Goal: Navigation & Orientation: Find specific page/section

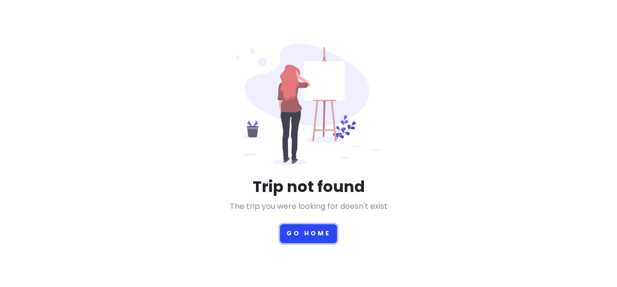
click at [314, 230] on button "Go Home" at bounding box center [308, 233] width 57 height 19
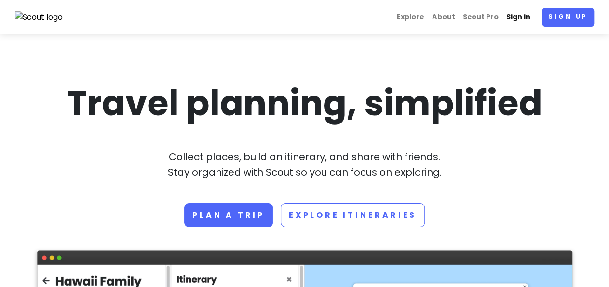
click at [522, 18] on link "Sign in" at bounding box center [518, 17] width 32 height 19
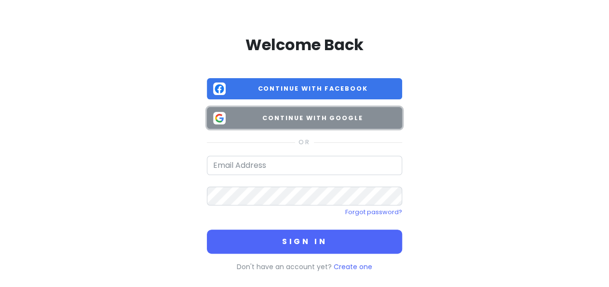
click at [310, 122] on span "Continue with Google" at bounding box center [312, 118] width 166 height 10
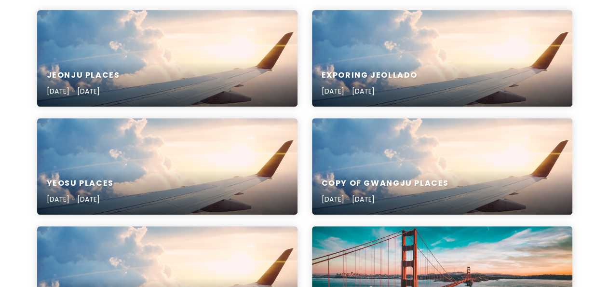
scroll to position [142, 0]
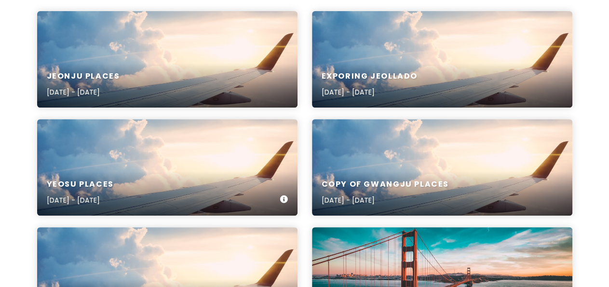
click at [141, 160] on div "Yeosu Places [DATE] - [DATE]" at bounding box center [167, 167] width 260 height 96
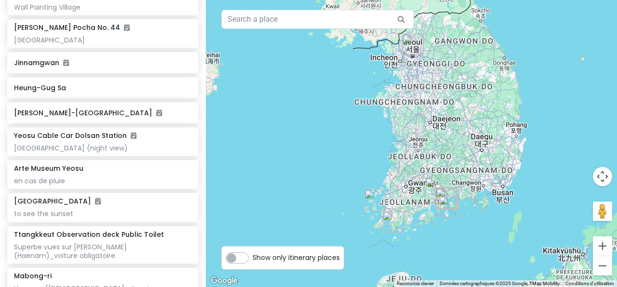
scroll to position [217, 0]
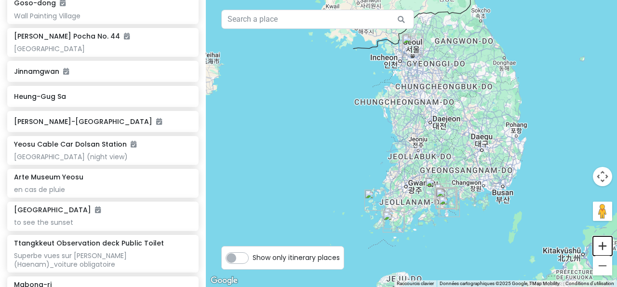
click at [602, 245] on button "Zoom avant" at bounding box center [602, 245] width 19 height 19
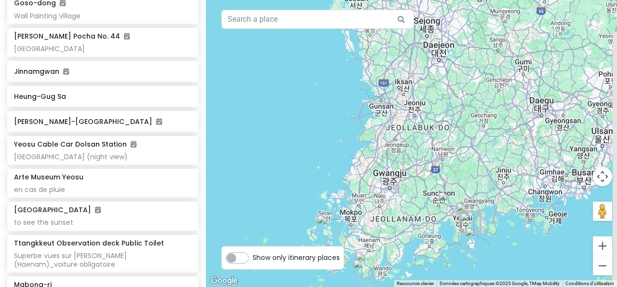
drag, startPoint x: 472, startPoint y: 210, endPoint x: 461, endPoint y: 158, distance: 53.1
click at [461, 158] on div at bounding box center [411, 143] width 411 height 287
click at [601, 245] on button "Zoom avant" at bounding box center [602, 245] width 19 height 19
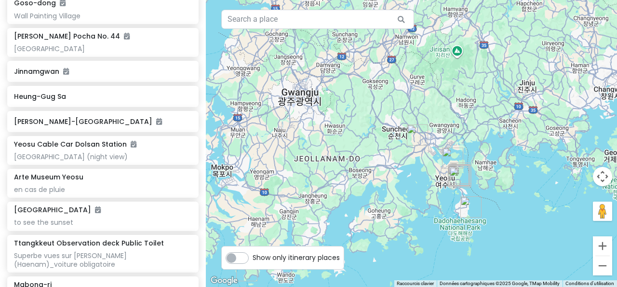
drag, startPoint x: 490, startPoint y: 212, endPoint x: 420, endPoint y: 68, distance: 159.7
click at [420, 68] on div at bounding box center [411, 143] width 411 height 287
click at [601, 248] on button "Zoom avant" at bounding box center [602, 245] width 19 height 19
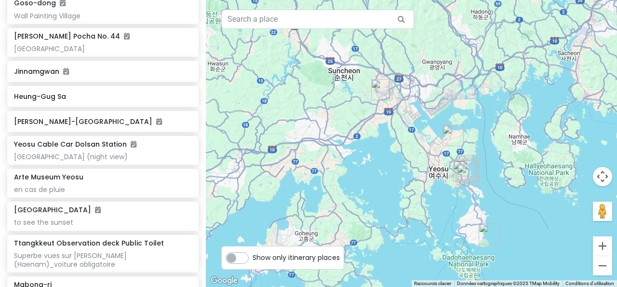
drag, startPoint x: 464, startPoint y: 183, endPoint x: 423, endPoint y: 134, distance: 63.9
click at [423, 134] on div at bounding box center [411, 143] width 411 height 287
click at [599, 247] on button "Zoom avant" at bounding box center [602, 245] width 19 height 19
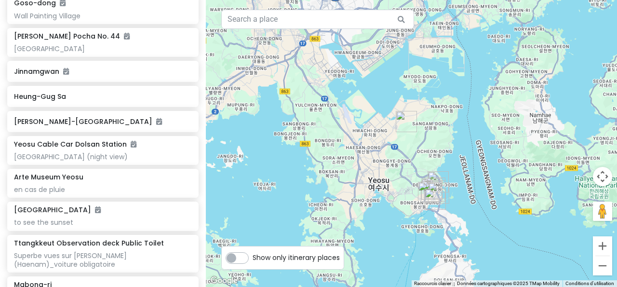
drag, startPoint x: 467, startPoint y: 173, endPoint x: 375, endPoint y: 156, distance: 93.2
click at [375, 156] on div at bounding box center [411, 143] width 411 height 287
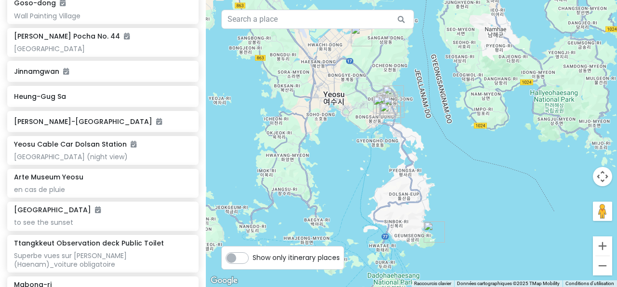
drag, startPoint x: 403, startPoint y: 173, endPoint x: 356, endPoint y: 88, distance: 96.4
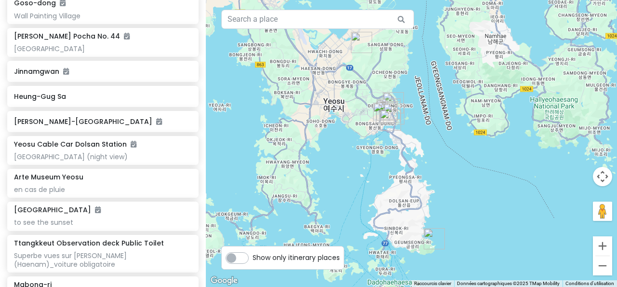
drag, startPoint x: 203, startPoint y: 130, endPoint x: 202, endPoint y: 109, distance: 20.7
drag, startPoint x: 202, startPoint y: 109, endPoint x: 197, endPoint y: 64, distance: 45.6
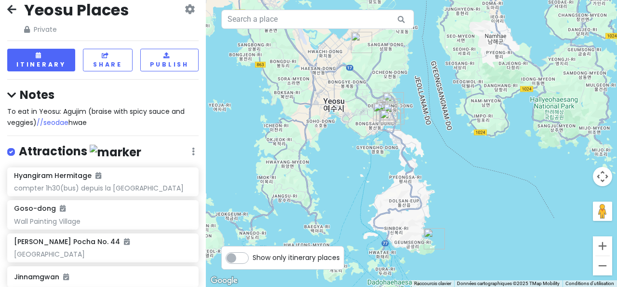
scroll to position [0, 0]
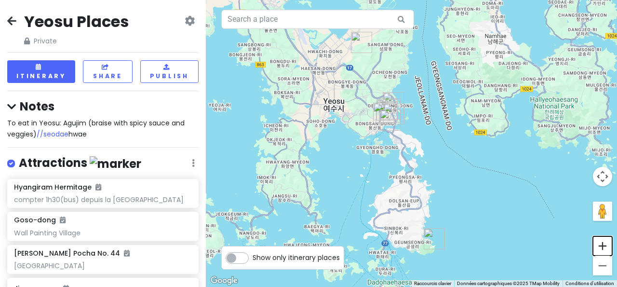
click at [600, 244] on button "Zoom avant" at bounding box center [602, 245] width 19 height 19
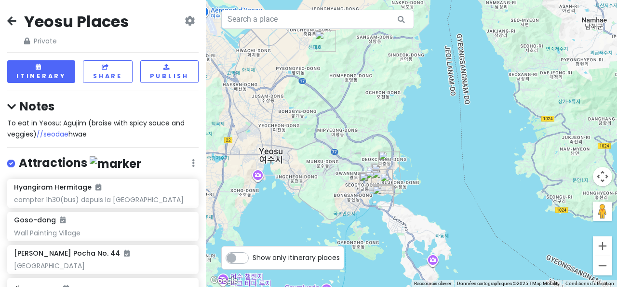
drag, startPoint x: 299, startPoint y: 70, endPoint x: 313, endPoint y: 162, distance: 93.5
click at [313, 162] on div at bounding box center [411, 143] width 411 height 287
click at [603, 244] on button "Zoom avant" at bounding box center [602, 245] width 19 height 19
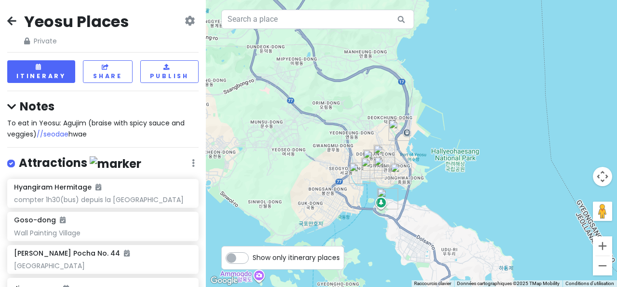
drag, startPoint x: 284, startPoint y: 181, endPoint x: 319, endPoint y: 117, distance: 72.2
click at [319, 117] on div at bounding box center [411, 143] width 411 height 287
click at [599, 248] on button "Zoom avant" at bounding box center [602, 245] width 19 height 19
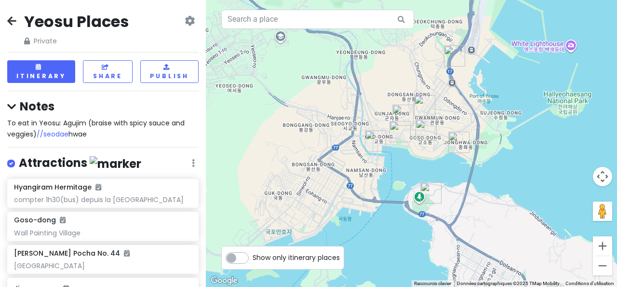
drag, startPoint x: 301, startPoint y: 160, endPoint x: 369, endPoint y: 89, distance: 98.5
click at [369, 89] on div at bounding box center [411, 143] width 411 height 287
click at [603, 245] on button "Zoom avant" at bounding box center [602, 245] width 19 height 19
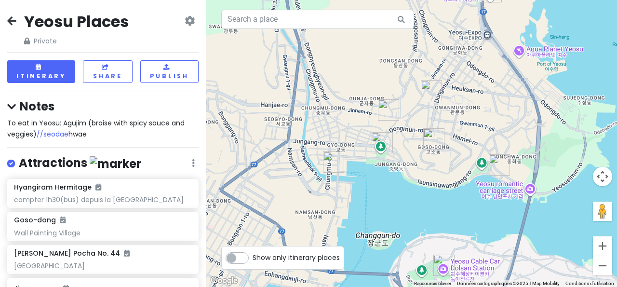
drag, startPoint x: 301, startPoint y: 189, endPoint x: 300, endPoint y: 198, distance: 8.7
click at [300, 198] on div at bounding box center [411, 143] width 411 height 287
